Goal: Information Seeking & Learning: Learn about a topic

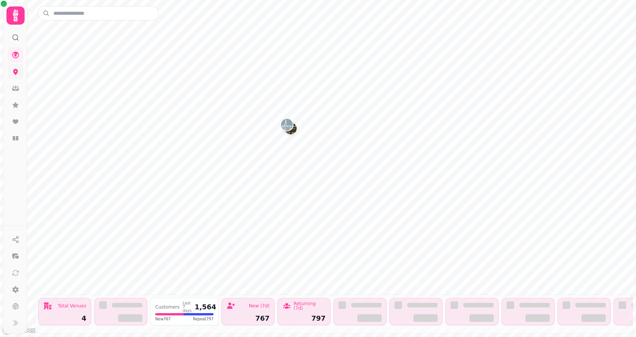
click at [14, 66] on link at bounding box center [15, 71] width 15 height 15
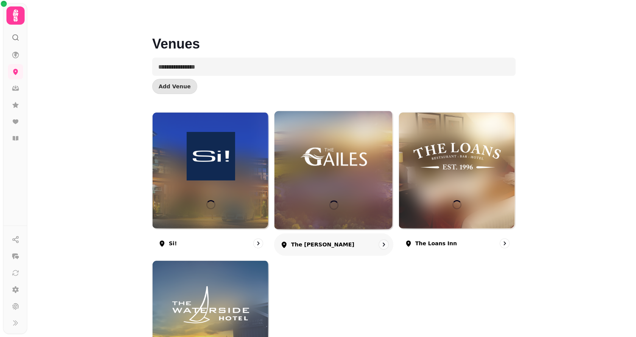
click at [361, 169] on img at bounding box center [333, 156] width 89 height 50
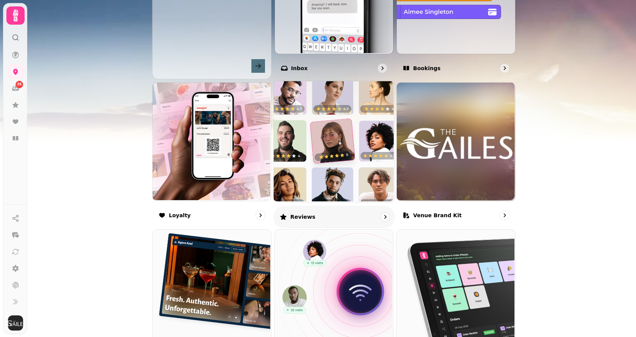
scroll to position [341, 0]
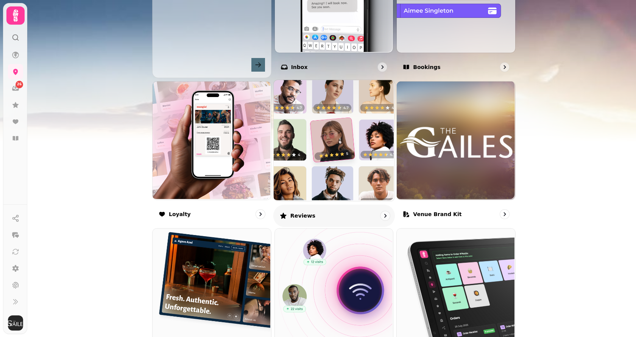
click at [333, 174] on img at bounding box center [333, 139] width 121 height 121
click at [335, 154] on img at bounding box center [333, 139] width 121 height 121
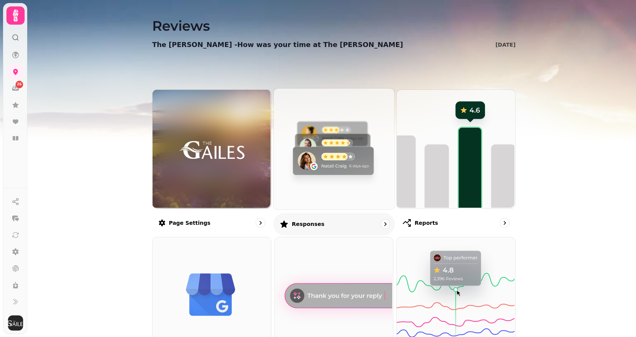
drag, startPoint x: 0, startPoint y: 0, endPoint x: 325, endPoint y: 157, distance: 361.4
click at [325, 157] on img at bounding box center [333, 148] width 121 height 121
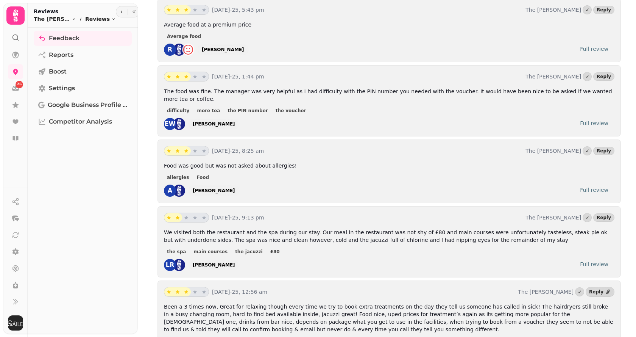
scroll to position [606, 0]
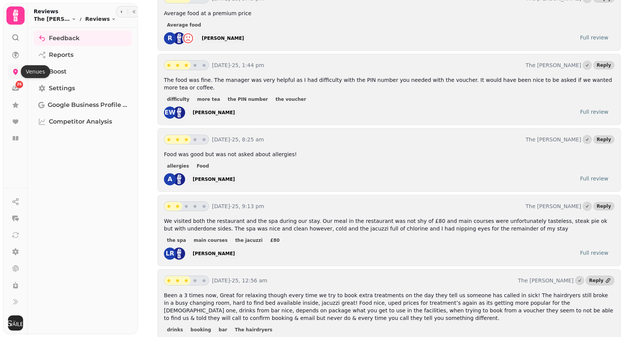
click at [16, 75] on link at bounding box center [15, 71] width 15 height 15
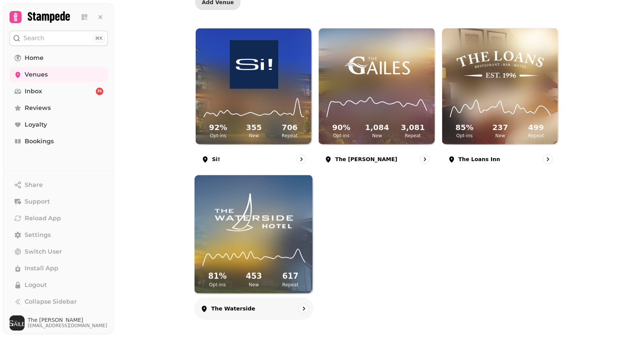
click at [254, 224] on img at bounding box center [254, 213] width 89 height 50
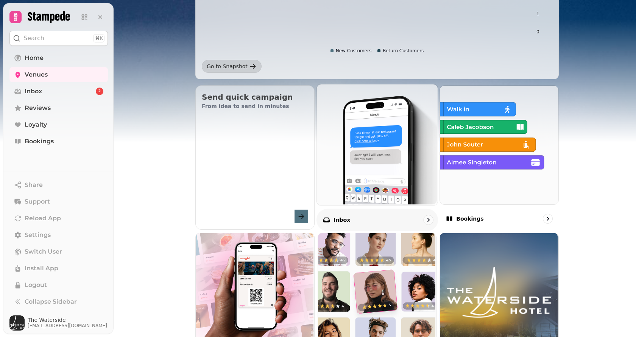
scroll to position [341, 0]
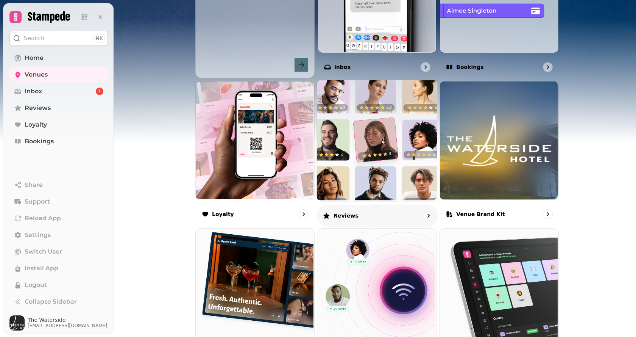
click at [373, 176] on img at bounding box center [376, 139] width 121 height 121
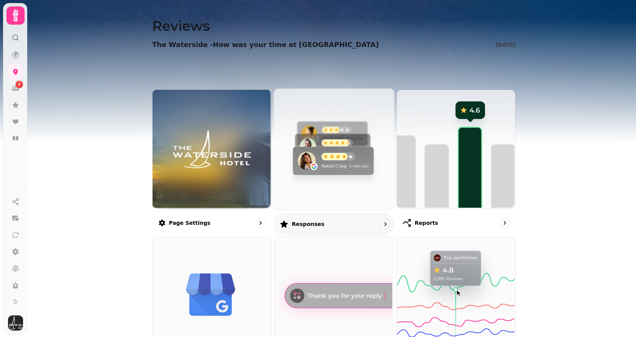
click at [342, 161] on img at bounding box center [333, 148] width 121 height 121
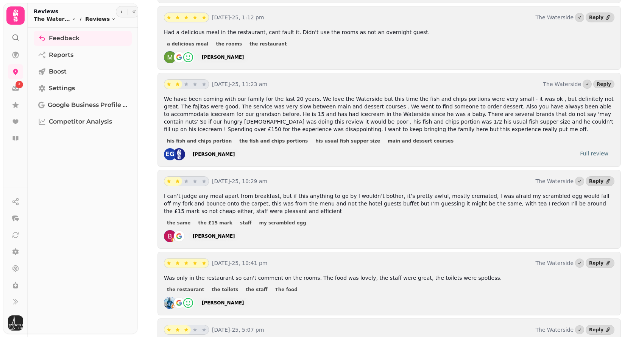
scroll to position [606, 0]
